Goal: Book appointment/travel/reservation

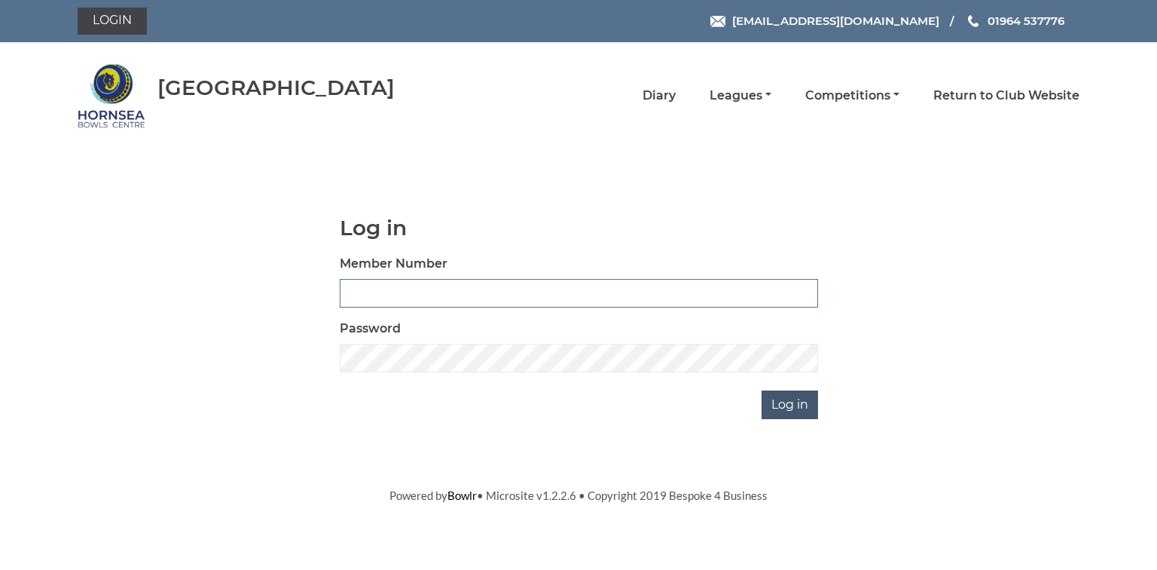
type input "0580"
click at [786, 409] on input "Log in" at bounding box center [790, 404] width 57 height 29
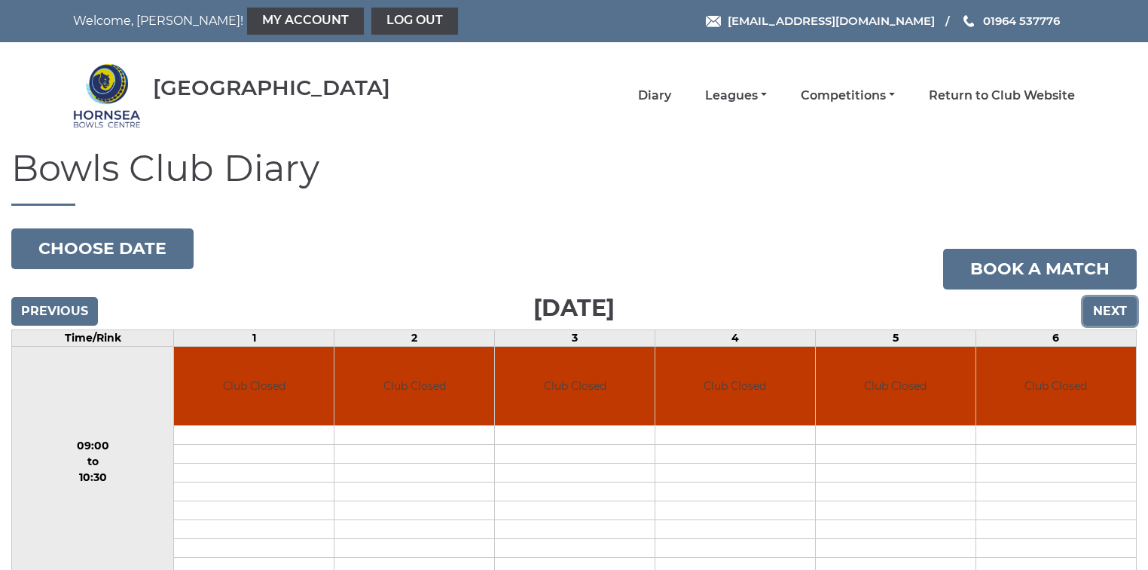
click at [1124, 309] on input "Next" at bounding box center [1109, 311] width 53 height 29
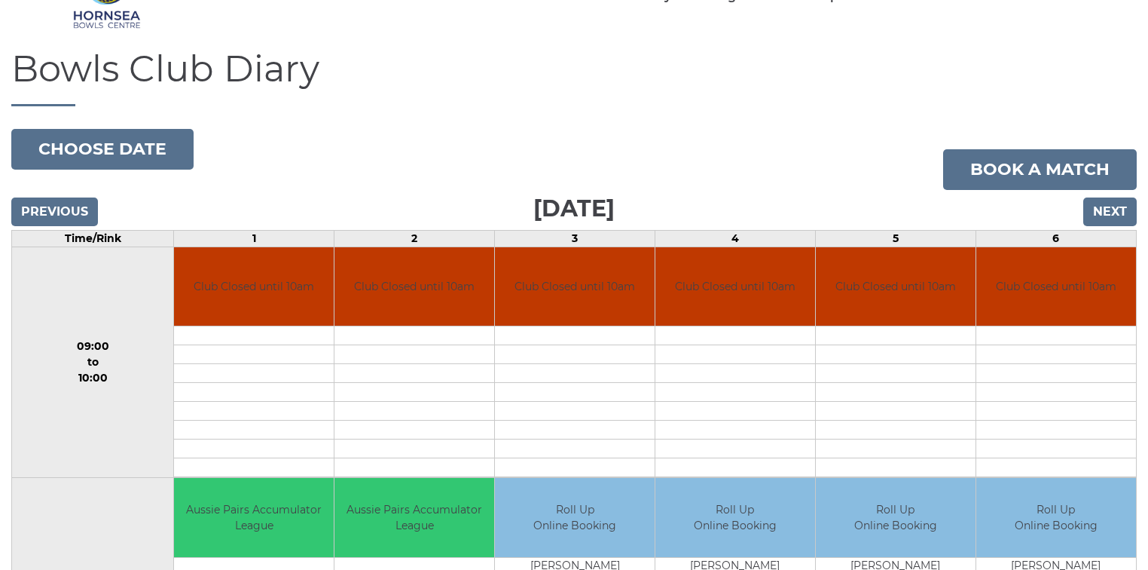
scroll to position [121, 0]
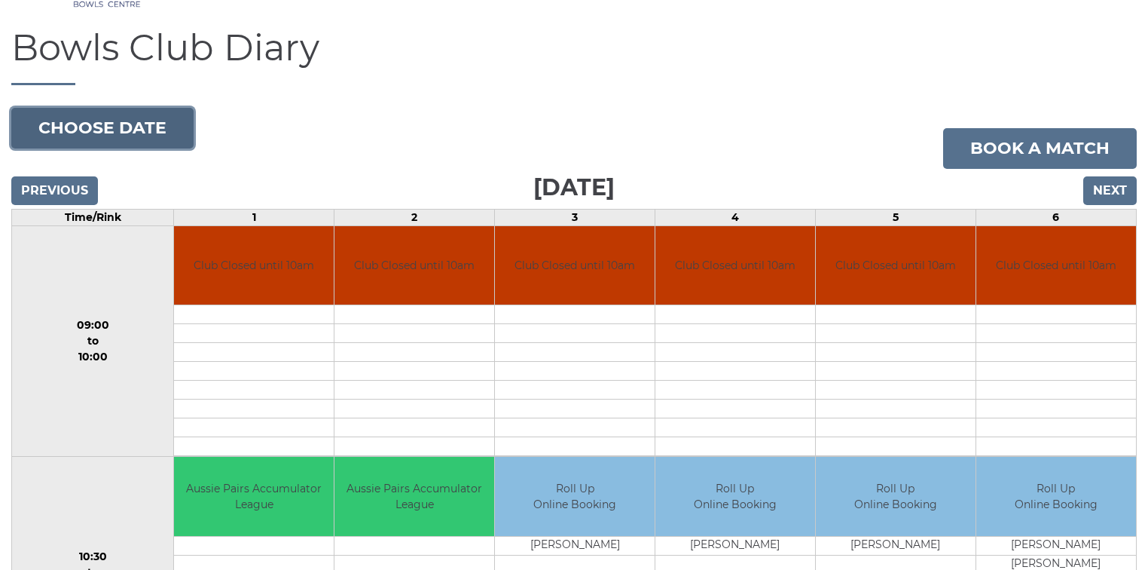
click at [111, 133] on button "Choose date" at bounding box center [102, 128] width 182 height 41
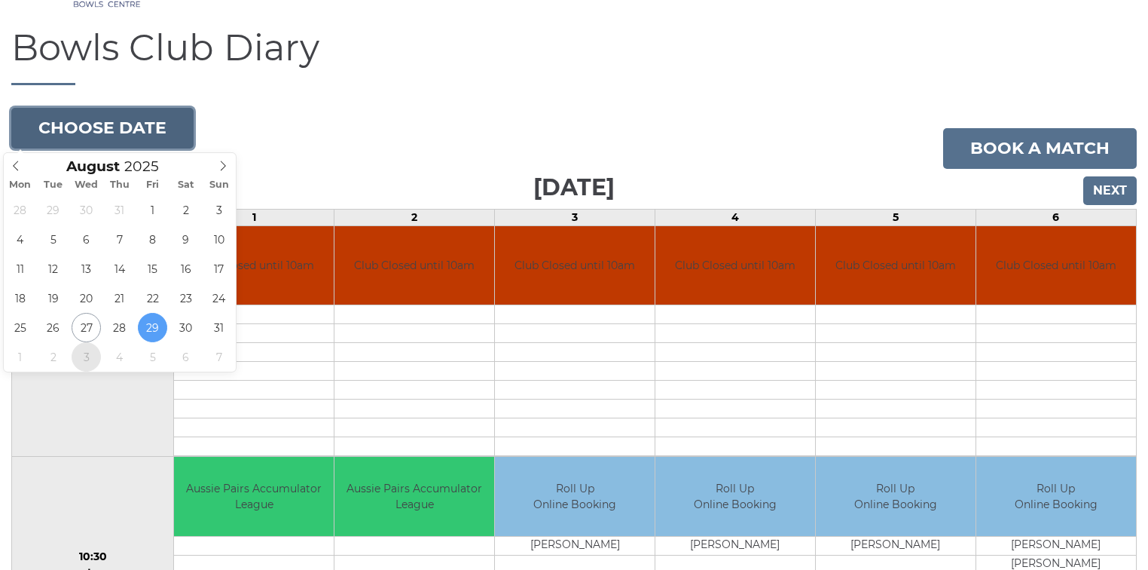
type input "2025-09-03"
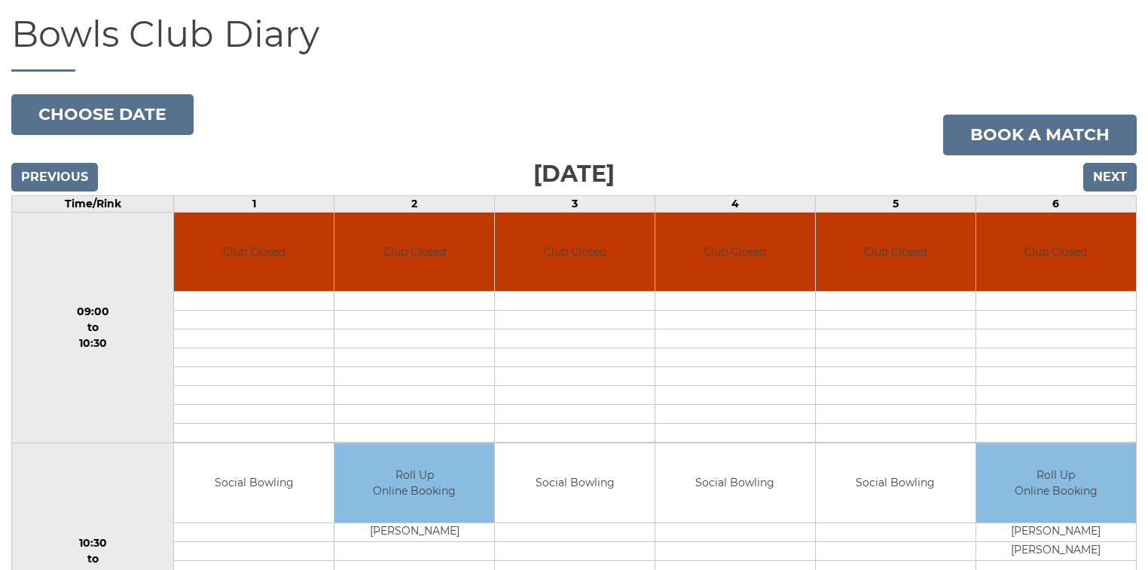
scroll to position [60, 0]
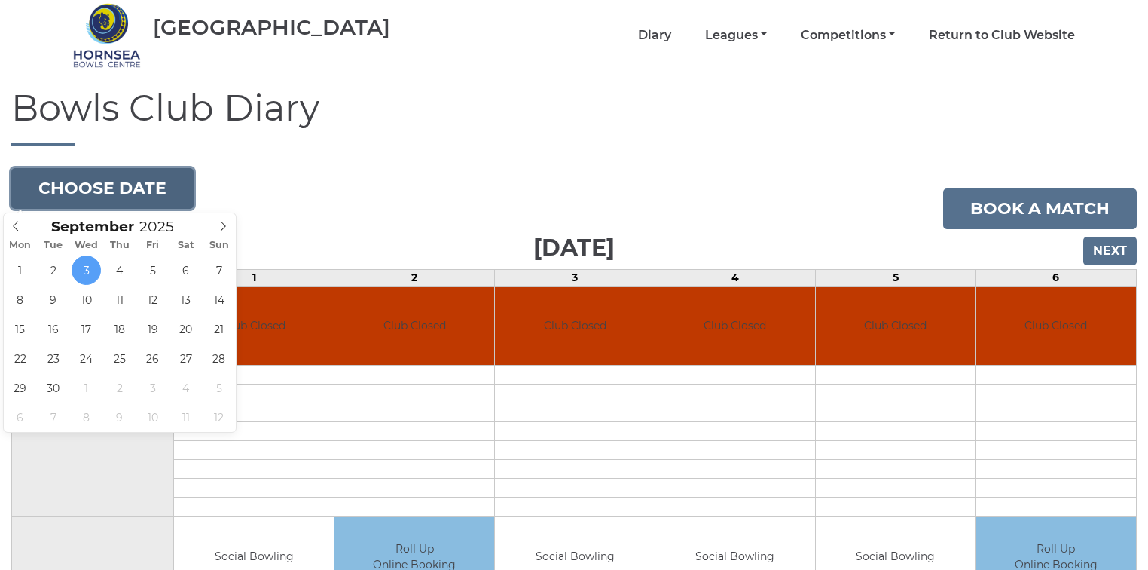
click at [106, 186] on button "Choose date" at bounding box center [102, 188] width 182 height 41
type input "[DATE]"
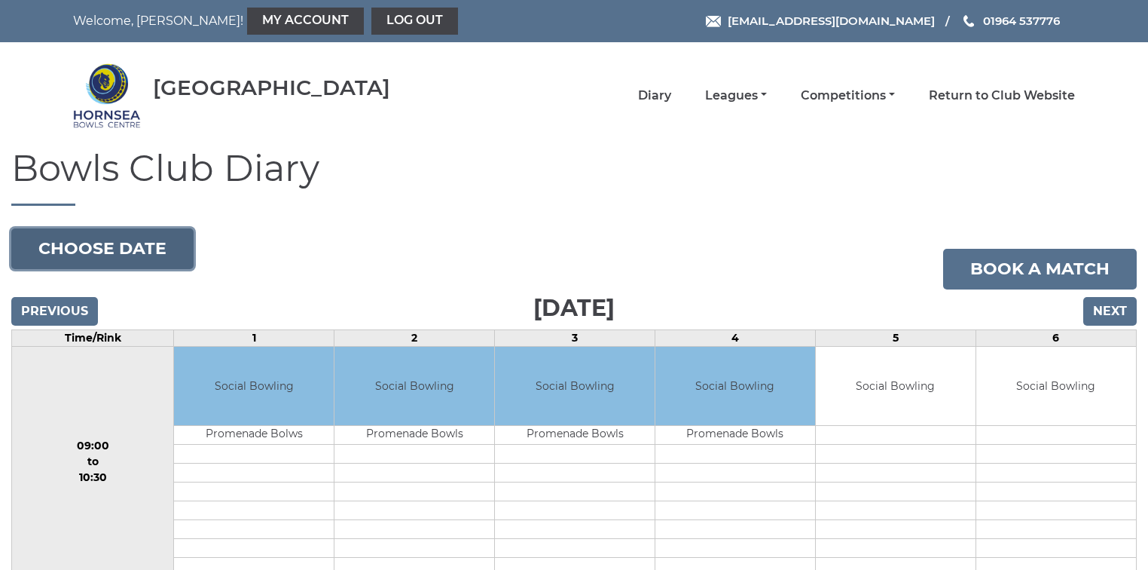
click at [107, 250] on button "Choose date" at bounding box center [102, 248] width 182 height 41
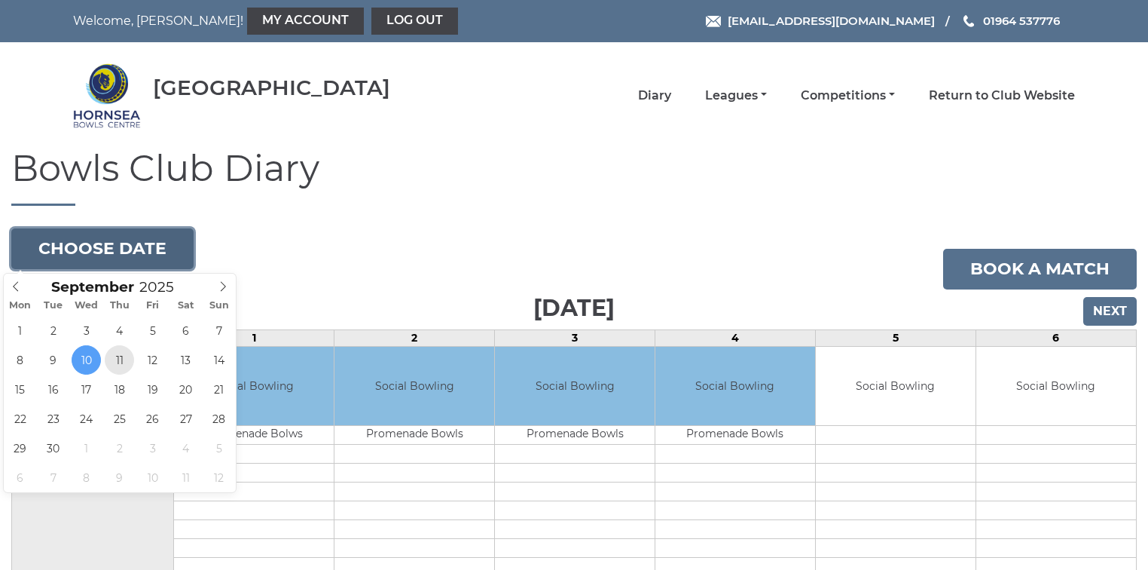
type input "2025-09-11"
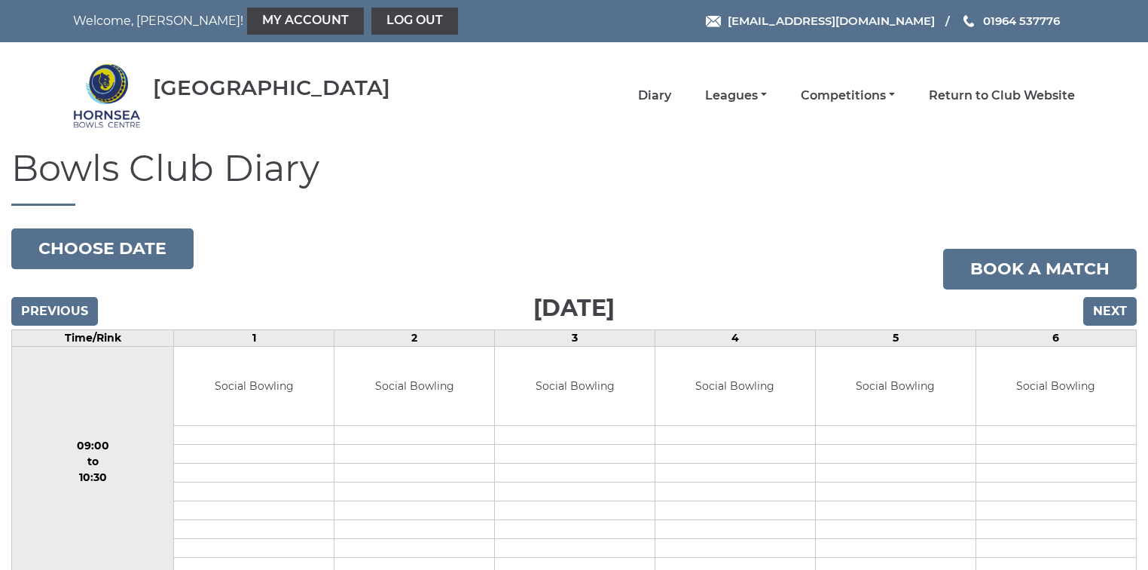
scroll to position [60, 0]
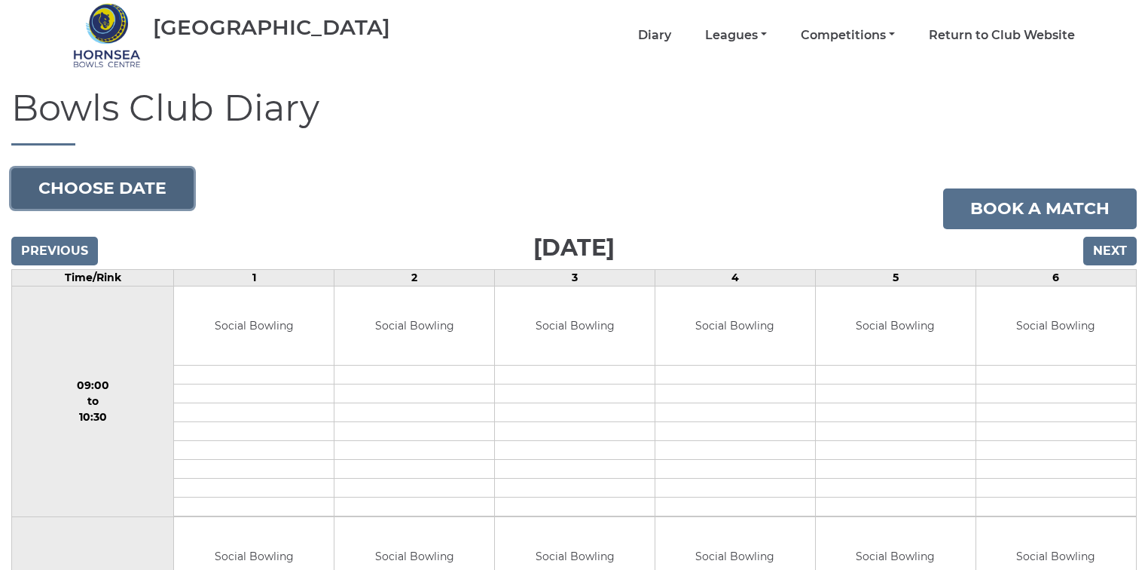
click at [108, 188] on button "Choose date" at bounding box center [102, 188] width 182 height 41
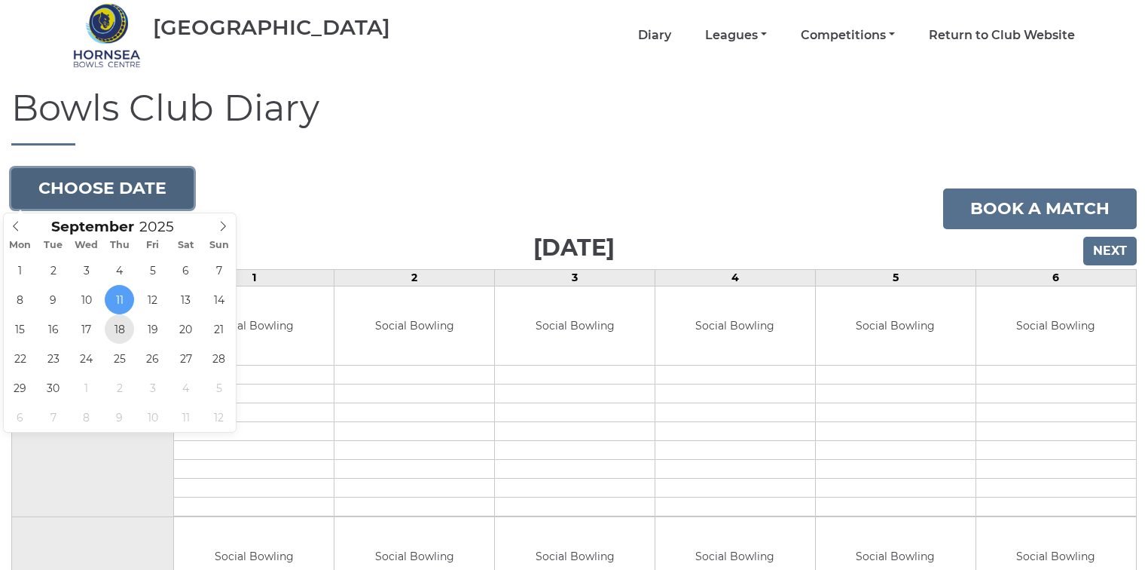
type input "[DATE]"
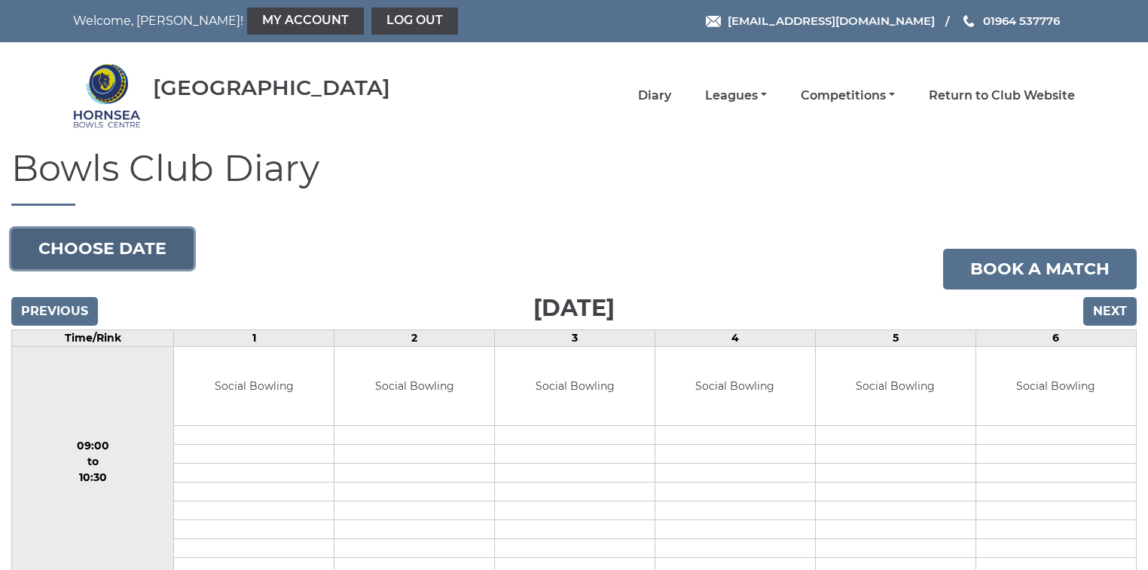
click at [102, 250] on button "Choose date" at bounding box center [102, 248] width 182 height 41
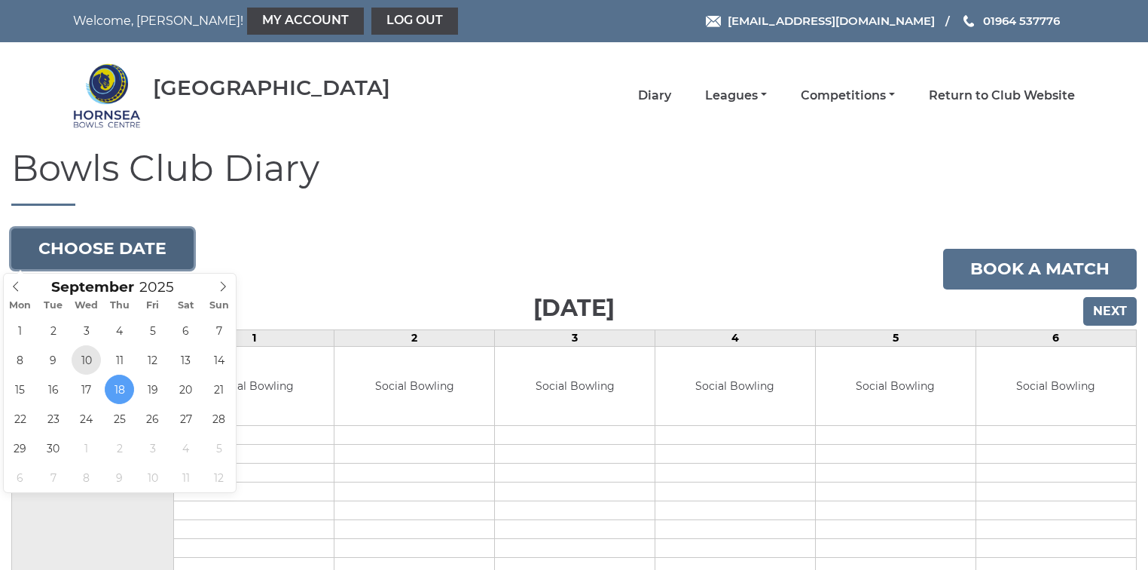
type input "[DATE]"
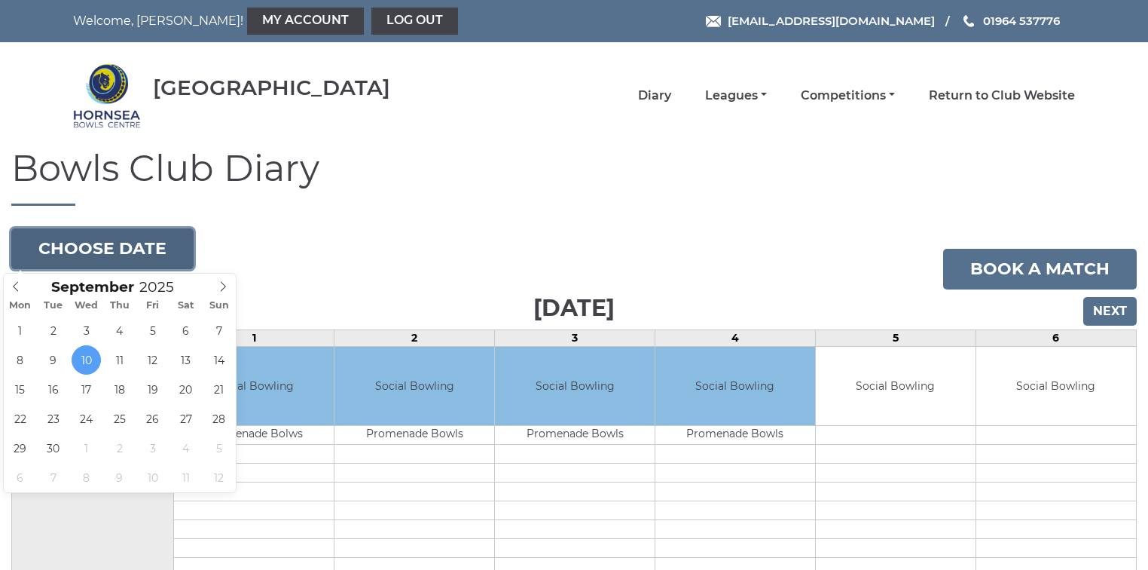
click at [91, 243] on button "Choose date" at bounding box center [102, 248] width 182 height 41
type input "2025-09-09"
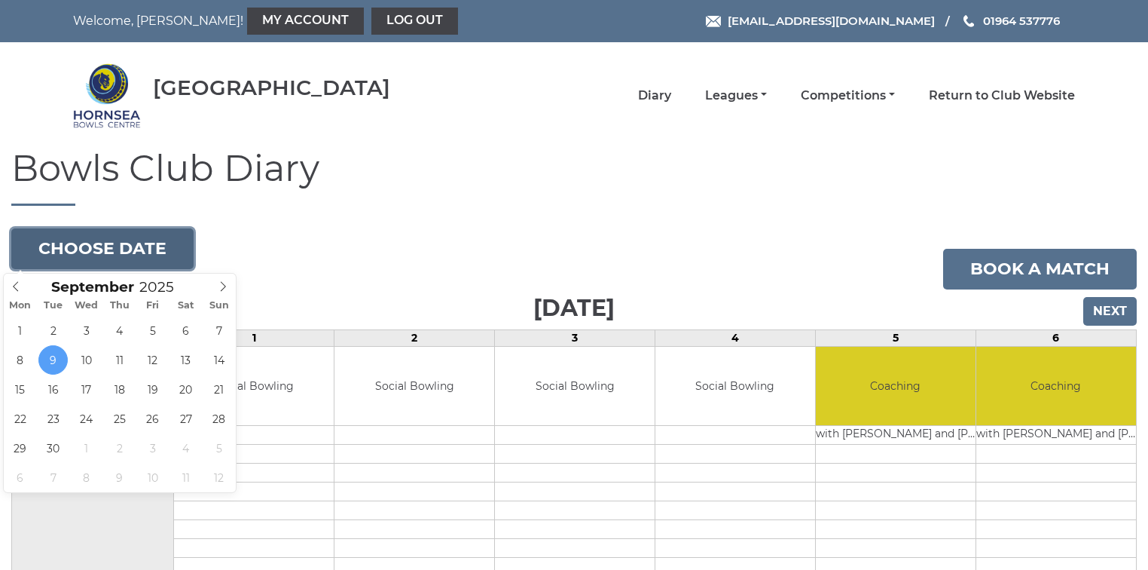
click at [101, 249] on button "Choose date" at bounding box center [102, 248] width 182 height 41
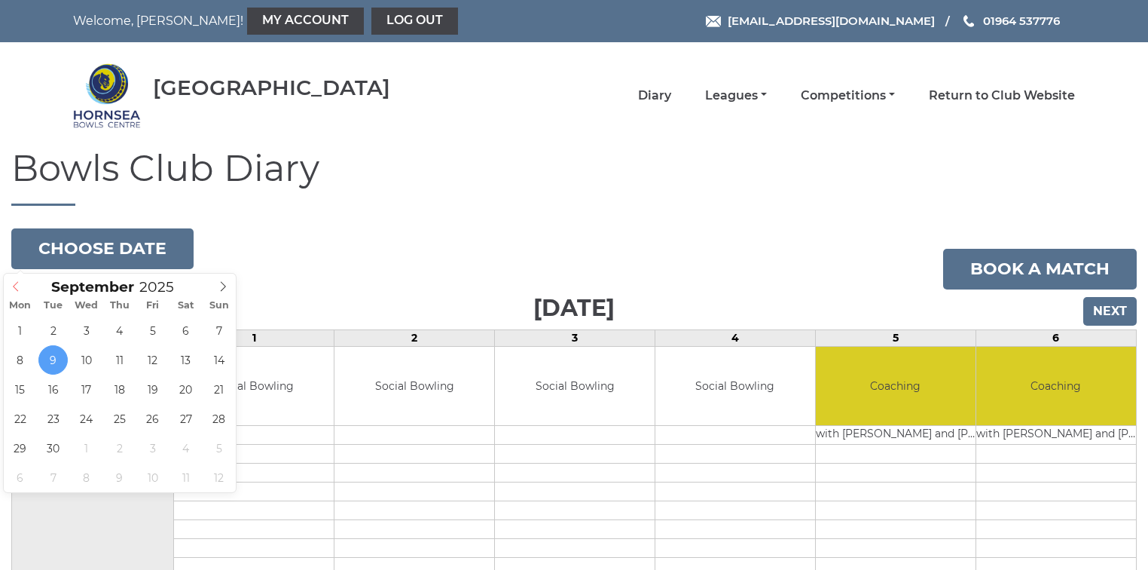
click at [13, 286] on icon at bounding box center [16, 286] width 11 height 11
type input "2025-08-29"
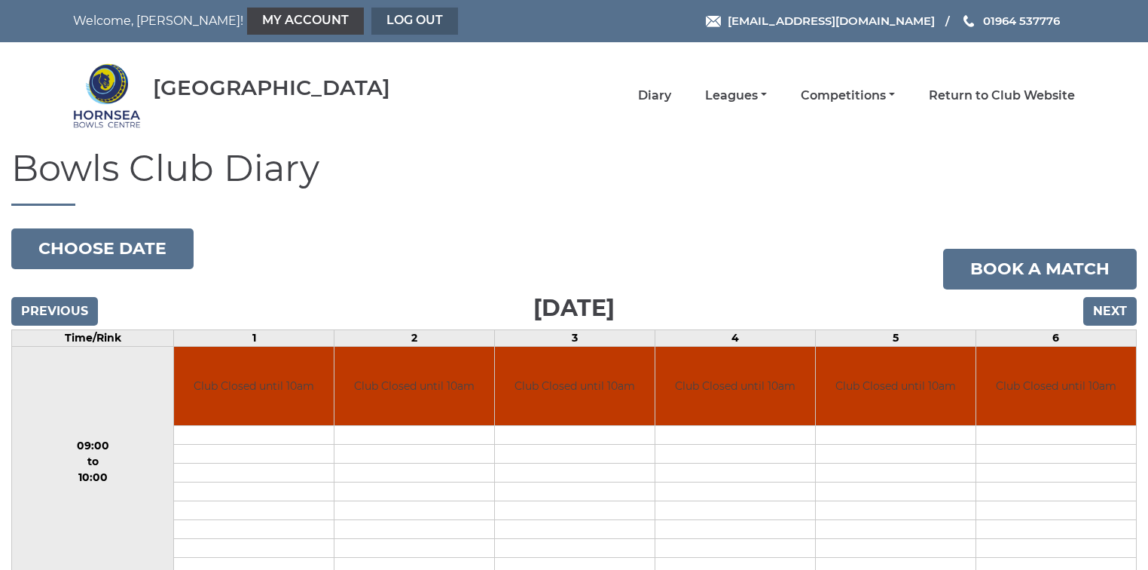
click at [371, 20] on link "Log out" at bounding box center [414, 21] width 87 height 27
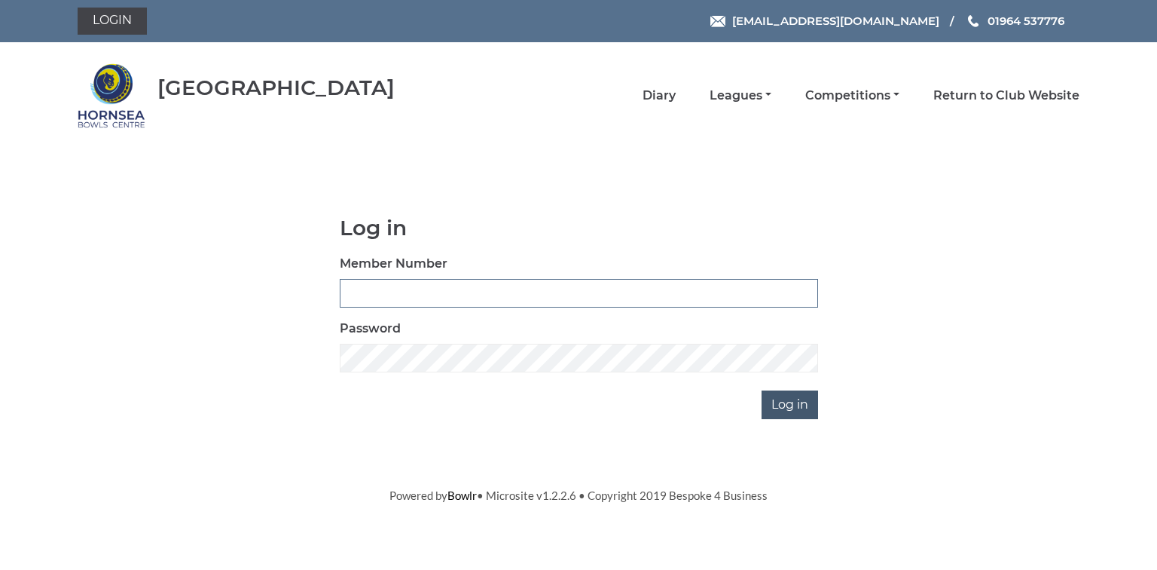
type input "0580"
click at [786, 405] on input "Log in" at bounding box center [790, 404] width 57 height 29
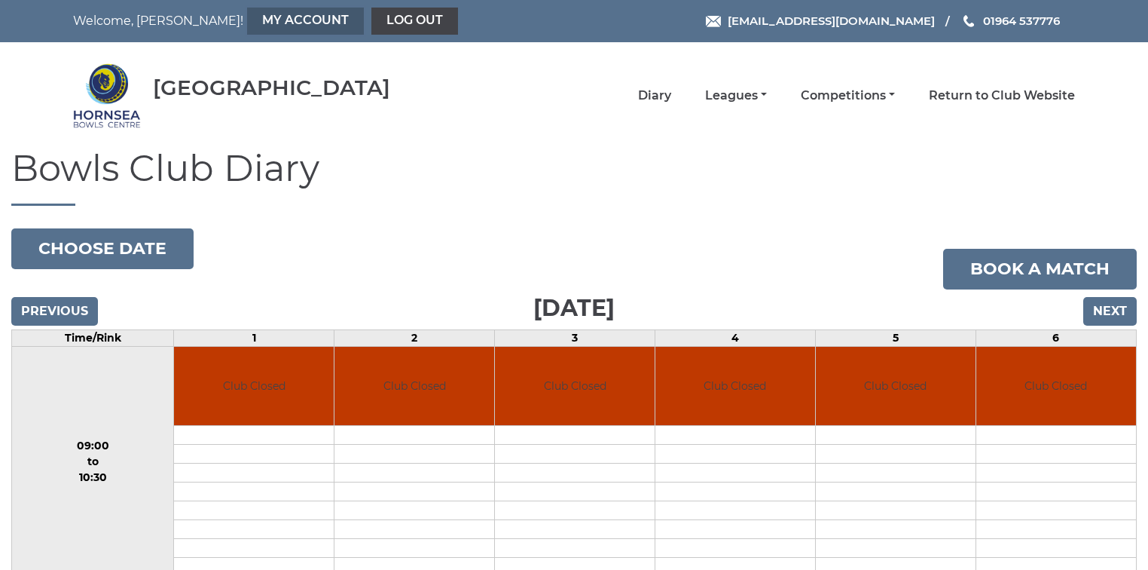
click at [247, 21] on link "My Account" at bounding box center [305, 21] width 117 height 27
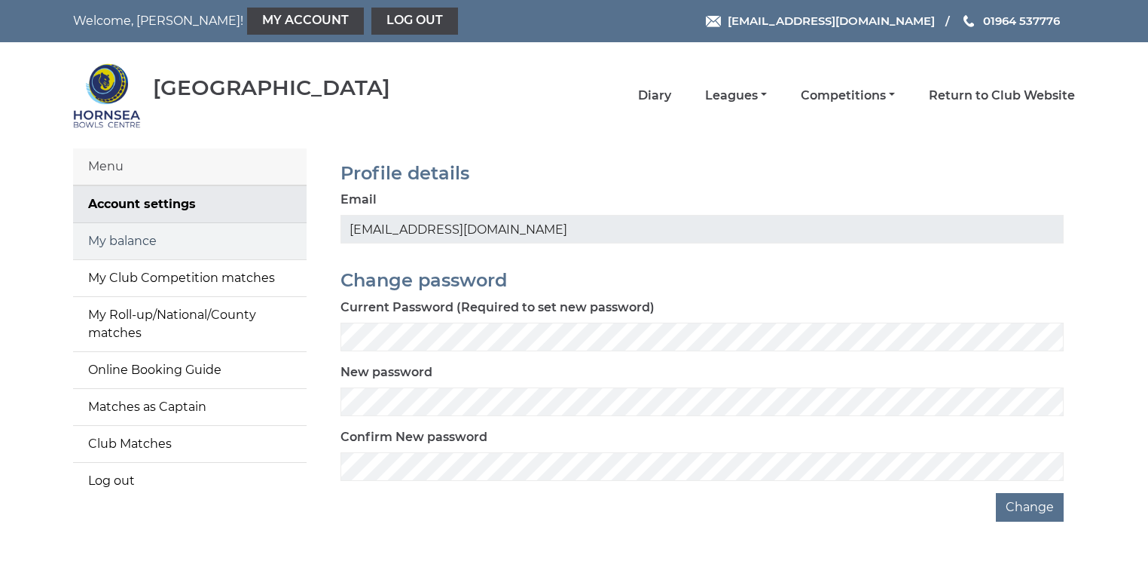
click at [129, 239] on link "My balance" at bounding box center [190, 241] width 234 height 36
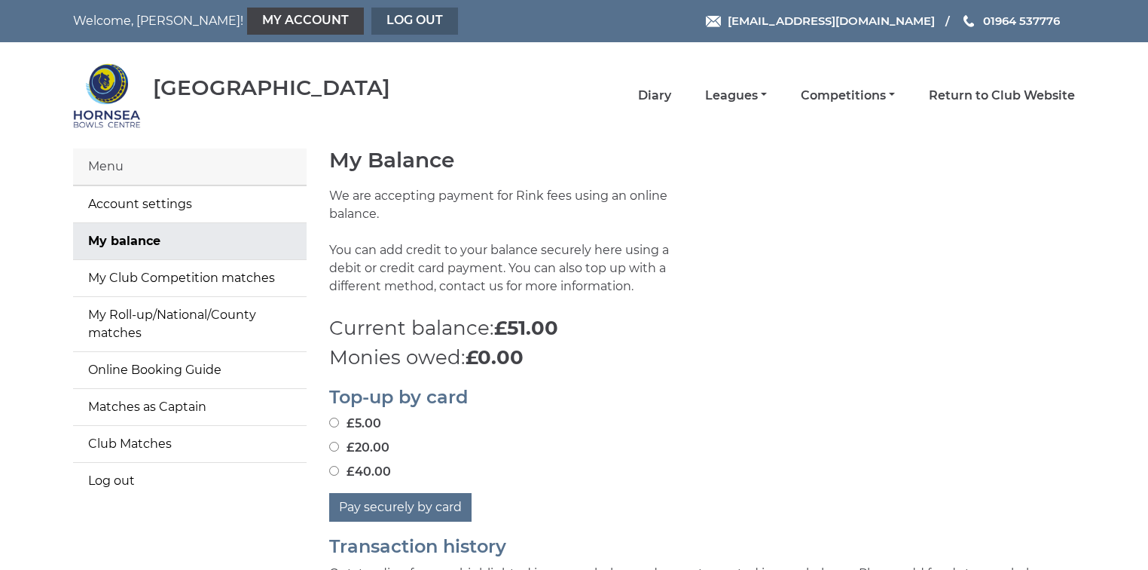
click at [371, 19] on link "Log out" at bounding box center [414, 21] width 87 height 27
